Goal: Information Seeking & Learning: Learn about a topic

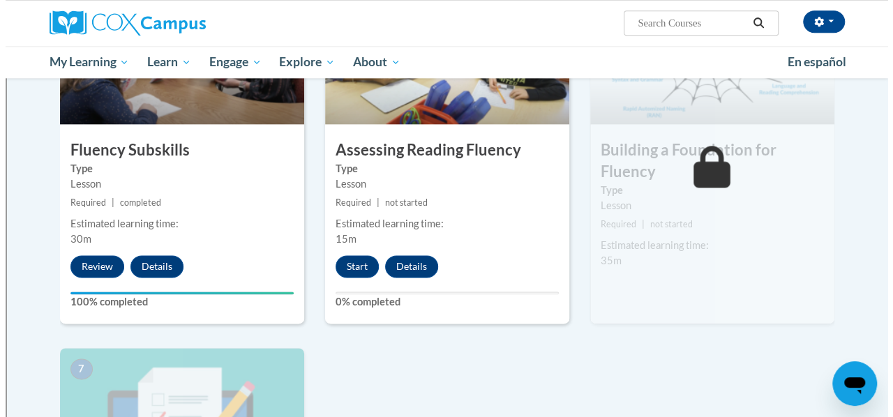
scroll to position [787, 0]
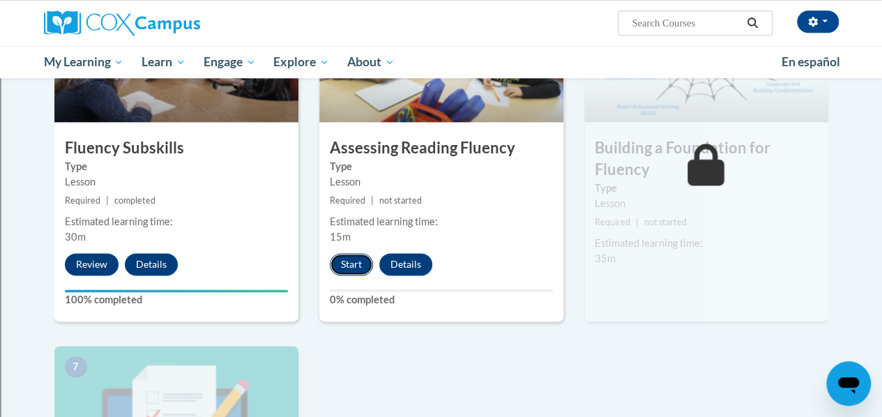
click at [356, 260] on button "Start" at bounding box center [351, 264] width 43 height 22
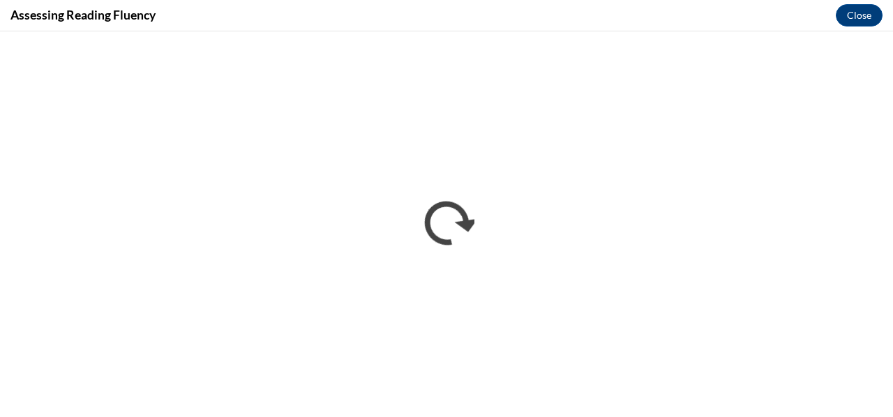
scroll to position [0, 0]
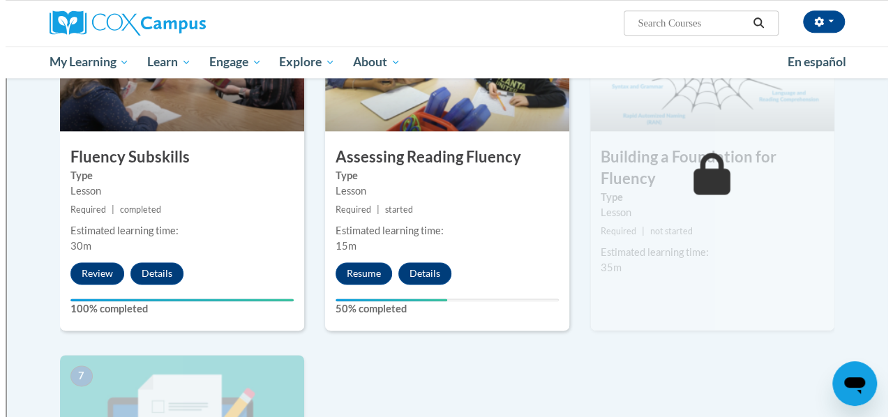
scroll to position [781, 0]
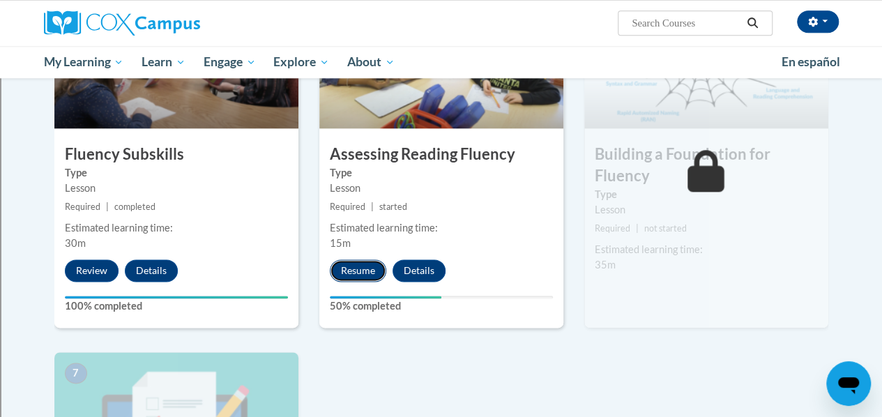
click at [364, 269] on button "Resume" at bounding box center [358, 270] width 56 height 22
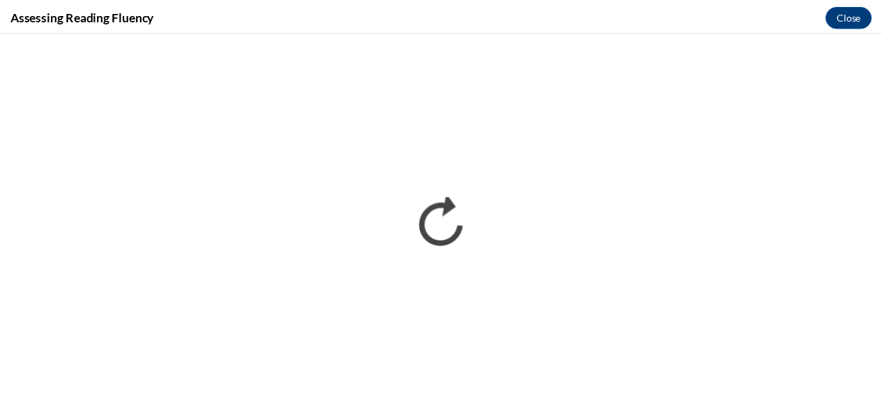
scroll to position [0, 0]
